Goal: Task Accomplishment & Management: Complete application form

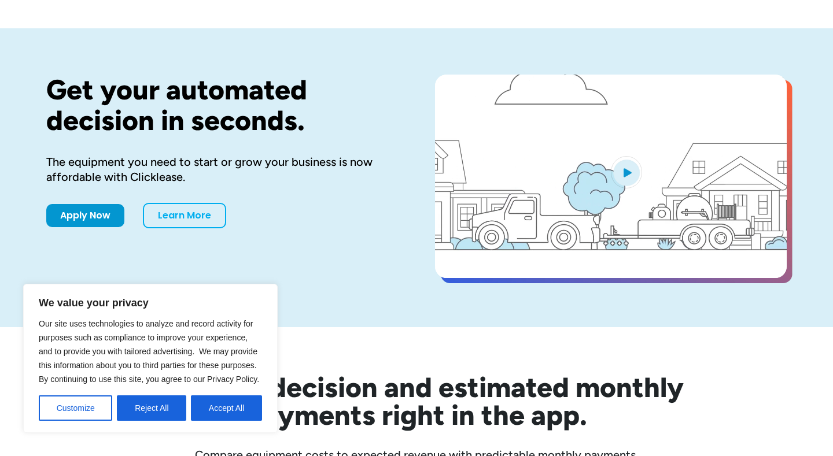
scroll to position [43, 0]
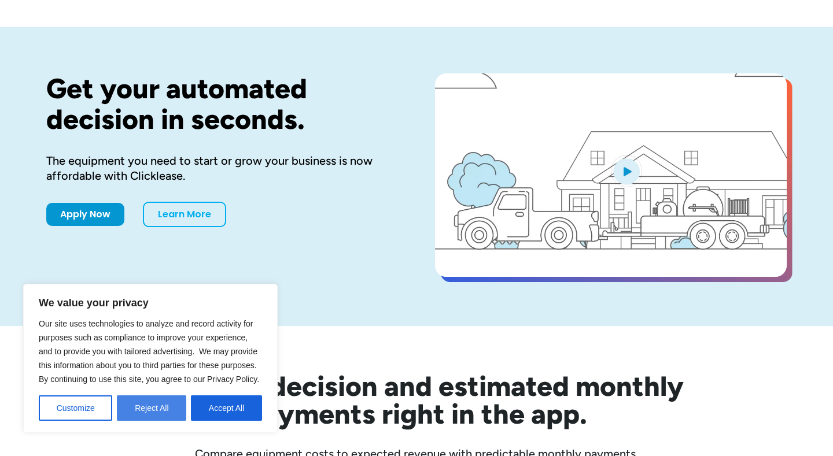
click at [134, 405] on button "Reject All" at bounding box center [151, 408] width 69 height 25
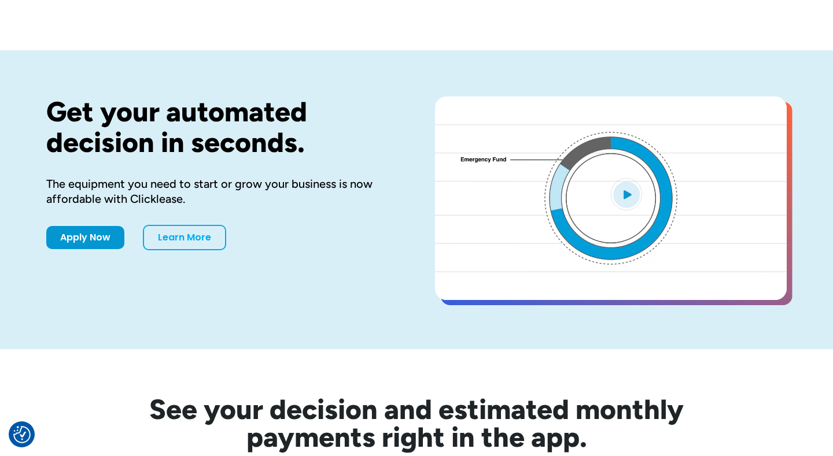
scroll to position [0, 0]
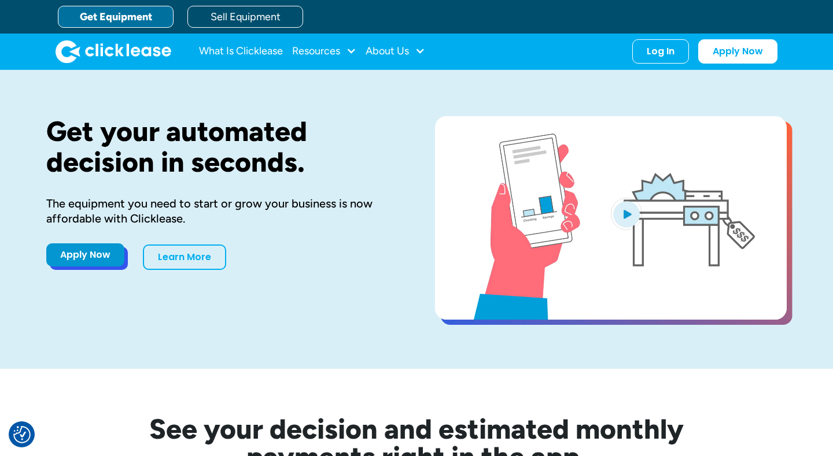
click at [78, 256] on link "Apply Now" at bounding box center [85, 255] width 78 height 23
